Goal: Information Seeking & Learning: Check status

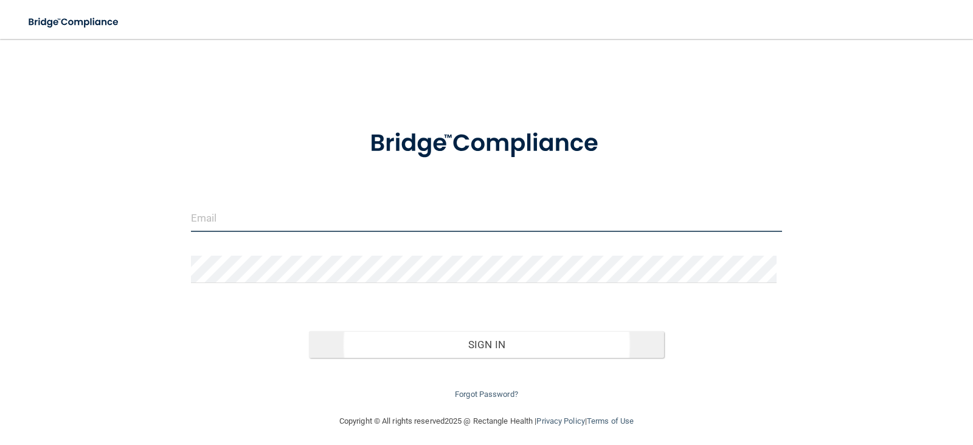
type input "[PERSON_NAME][EMAIL_ADDRESS][DOMAIN_NAME]"
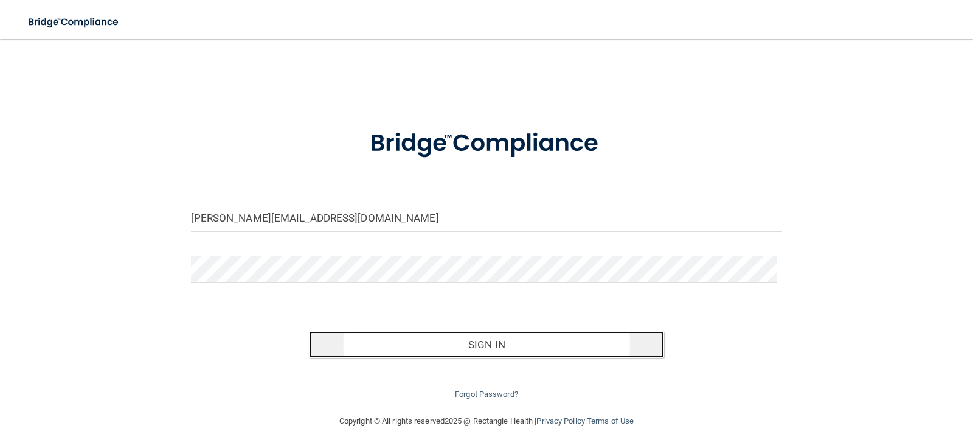
click at [464, 335] on button "Sign In" at bounding box center [486, 344] width 355 height 27
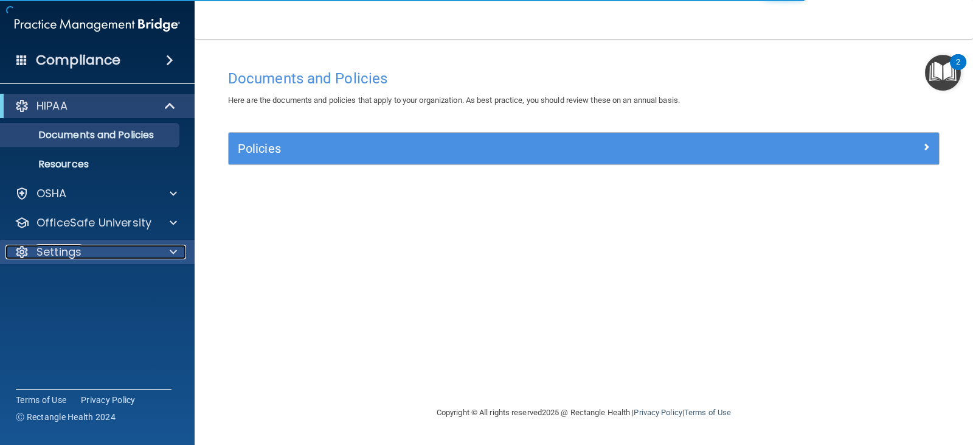
click at [170, 249] on span at bounding box center [173, 252] width 7 height 15
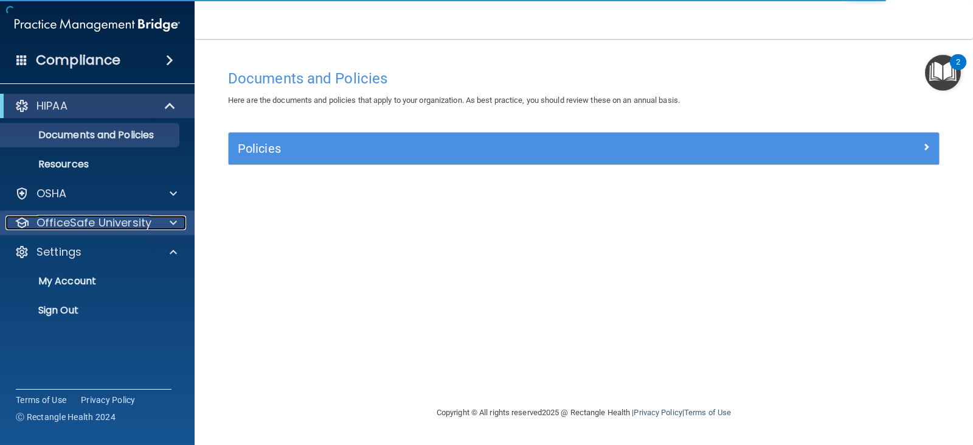
click at [165, 223] on div at bounding box center [171, 222] width 30 height 15
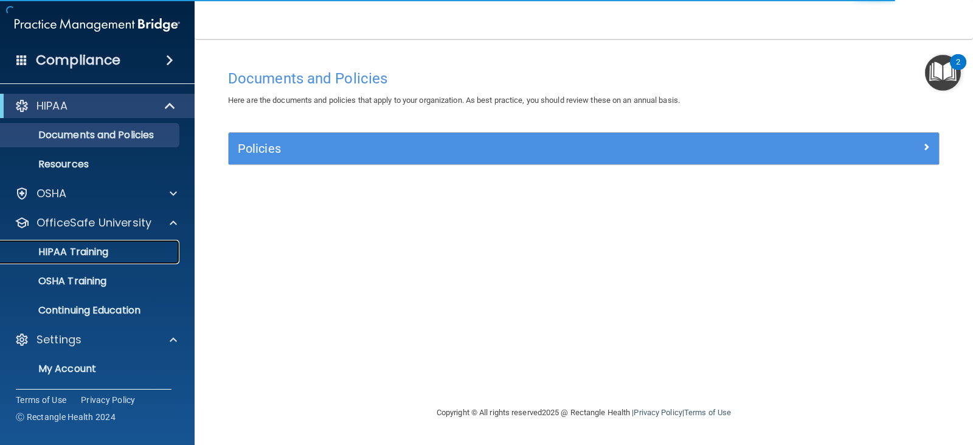
click at [113, 254] on div "HIPAA Training" at bounding box center [91, 252] width 166 height 12
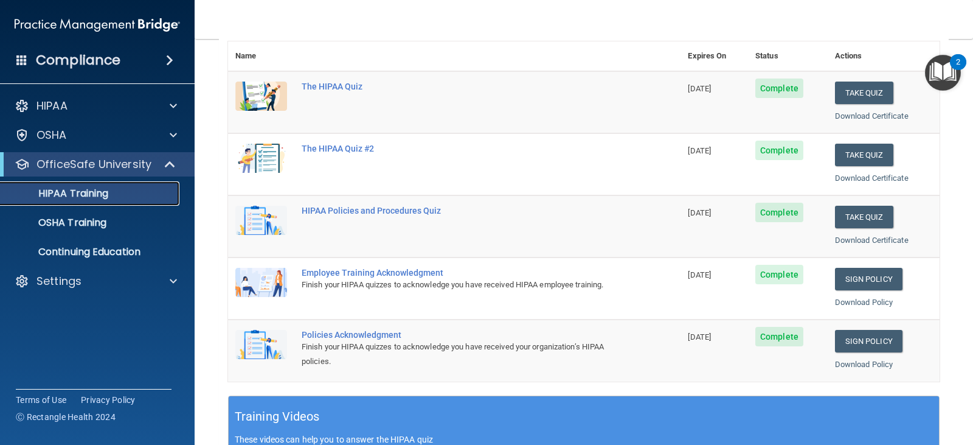
scroll to position [122, 0]
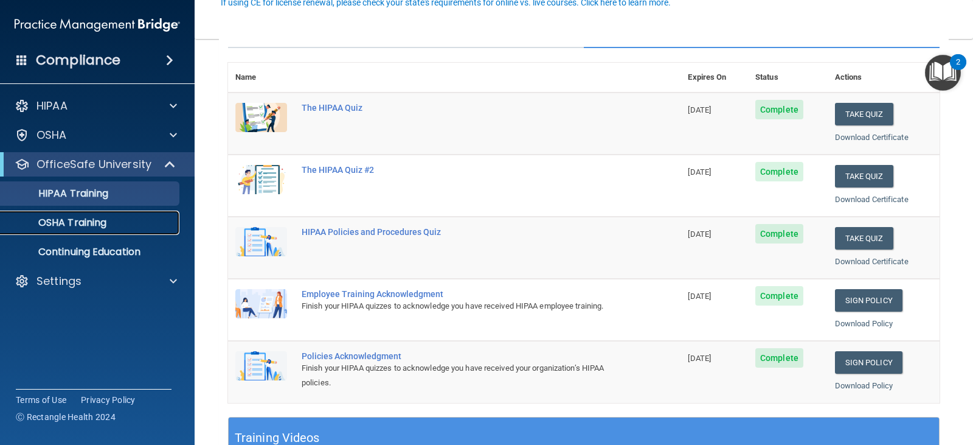
click at [50, 218] on p "OSHA Training" at bounding box center [57, 223] width 99 height 12
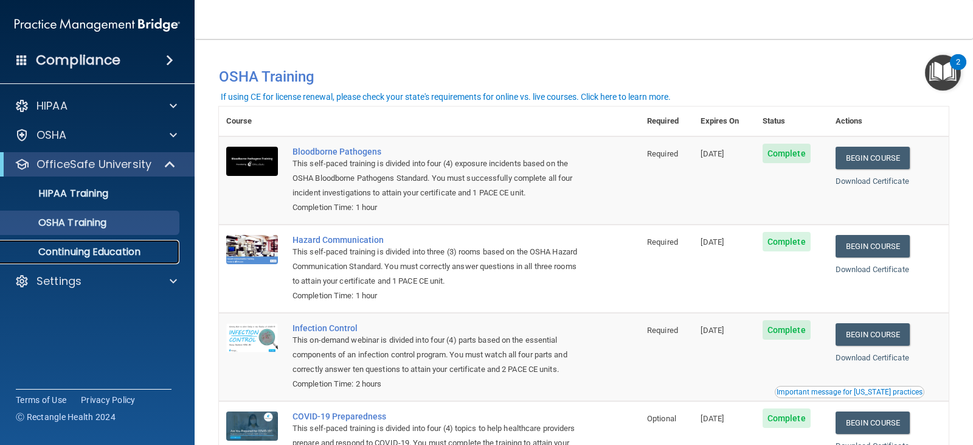
click at [148, 248] on p "Continuing Education" at bounding box center [91, 252] width 166 height 12
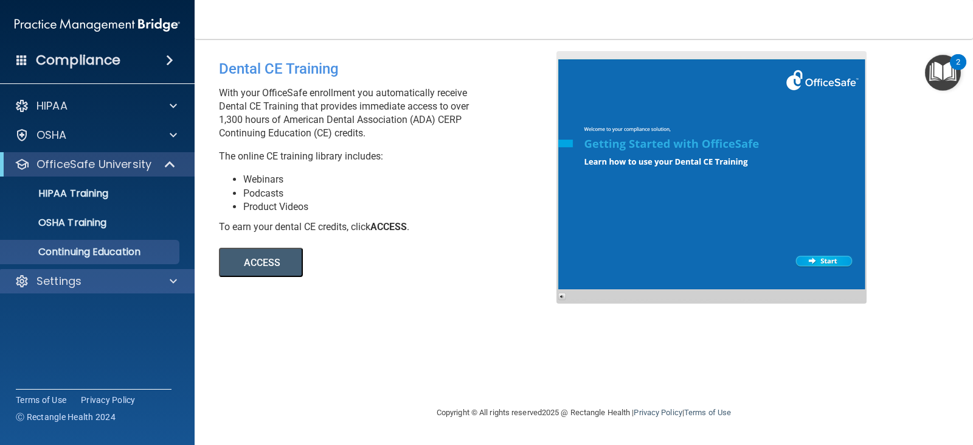
click at [182, 273] on div "Settings" at bounding box center [97, 281] width 195 height 24
click at [175, 280] on span at bounding box center [173, 281] width 7 height 15
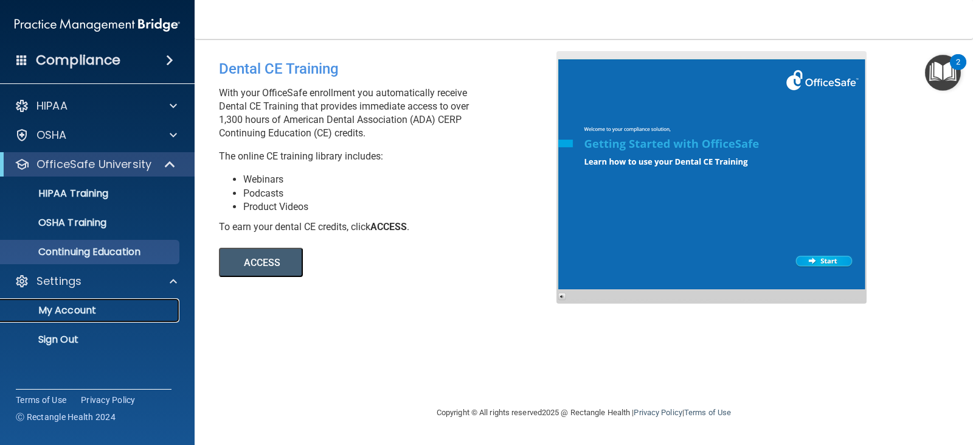
click at [97, 311] on p "My Account" at bounding box center [91, 310] width 166 height 12
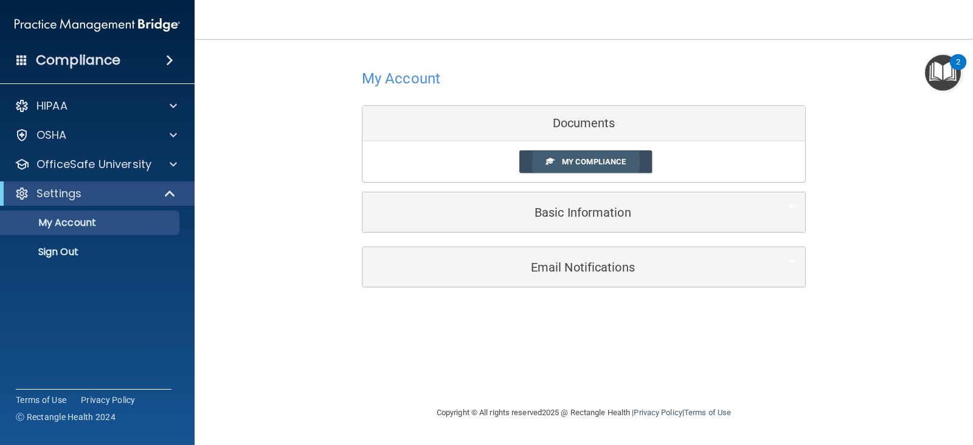
click at [606, 161] on span "My Compliance" at bounding box center [594, 161] width 64 height 9
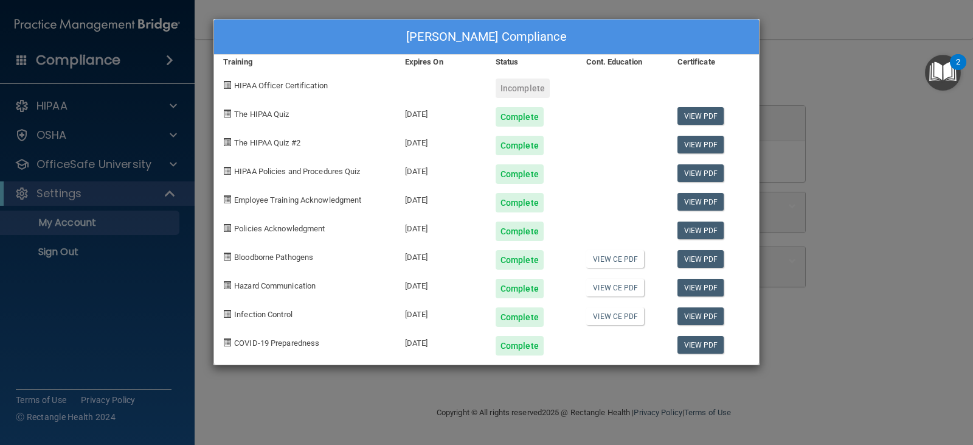
click at [833, 46] on div "[PERSON_NAME] Compliance Training Expires On Status Cont. Education Certificate…" at bounding box center [486, 222] width 973 height 445
